Goal: Task Accomplishment & Management: Use online tool/utility

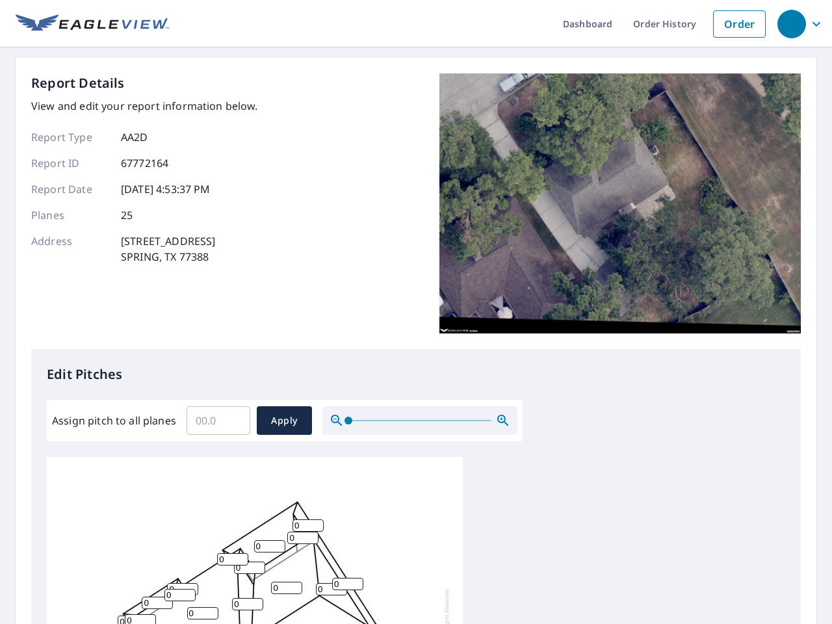
click at [416, 312] on div "Report Details View and edit your report information below. Report Type AA2D Re…" at bounding box center [416, 211] width 770 height 276
click at [792, 23] on div "button" at bounding box center [792, 24] width 29 height 29
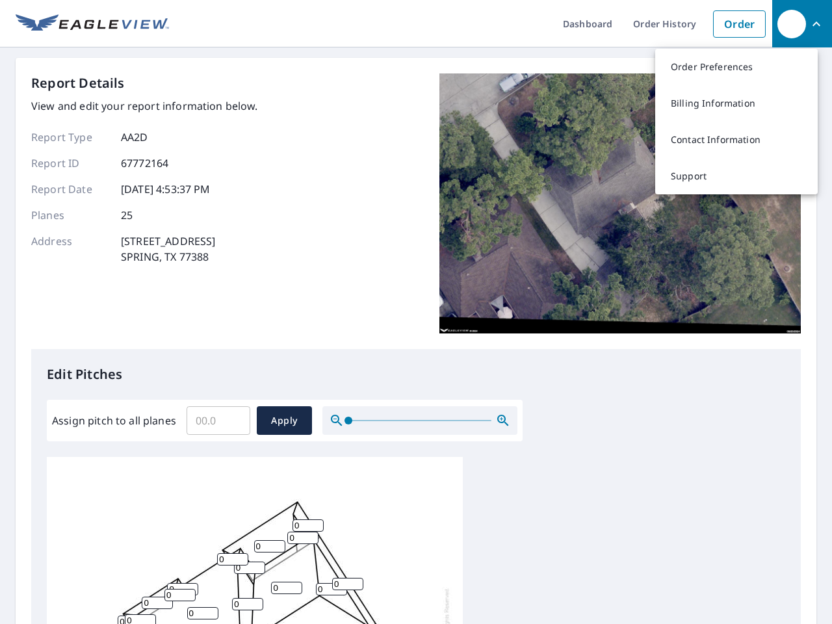
click at [219, 421] on input "Assign pitch to all planes" at bounding box center [219, 421] width 64 height 36
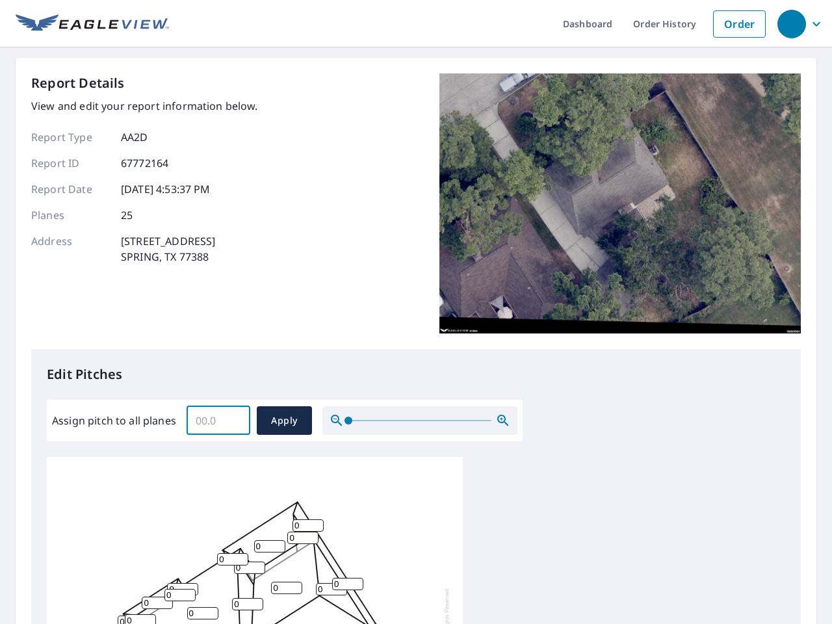
click at [284, 421] on span "Apply" at bounding box center [284, 421] width 34 height 16
click at [503, 421] on icon "button" at bounding box center [504, 421] width 16 height 16
